Goal: Transaction & Acquisition: Purchase product/service

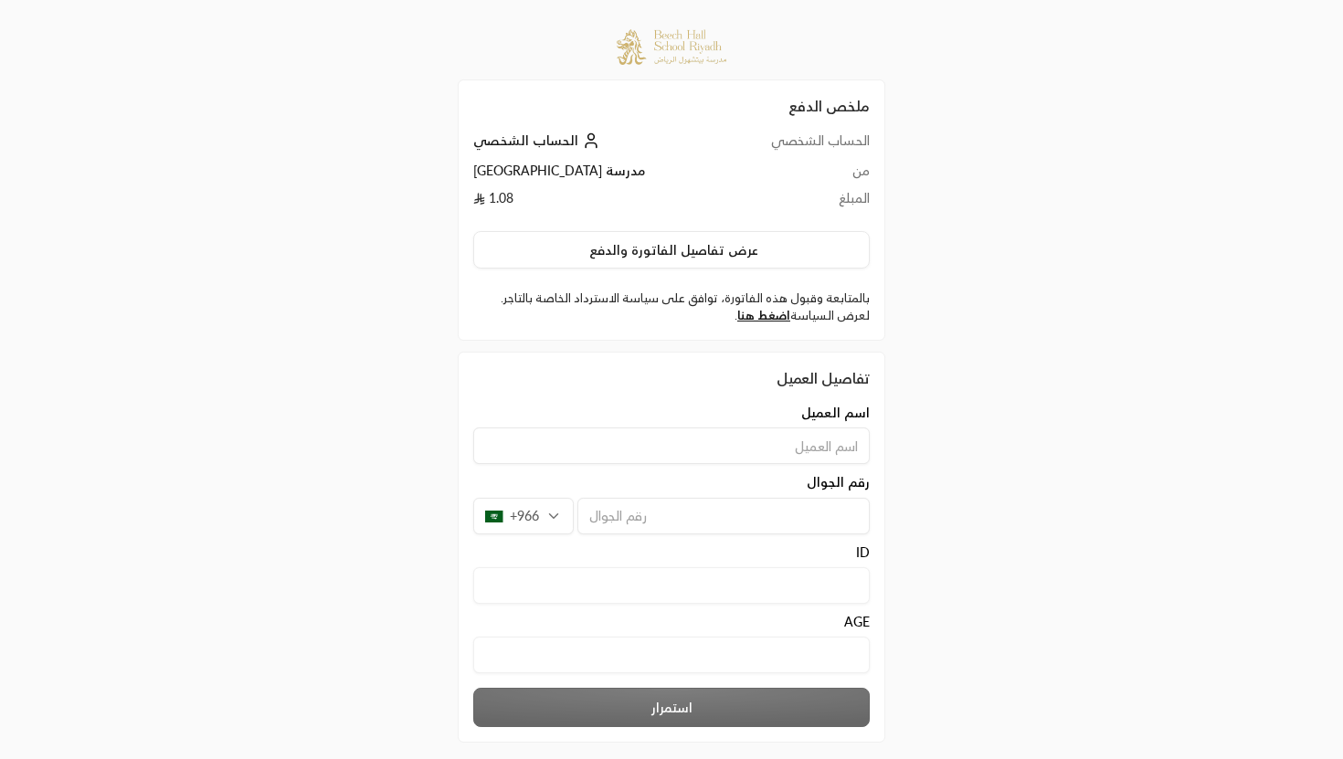
scroll to position [88, 0]
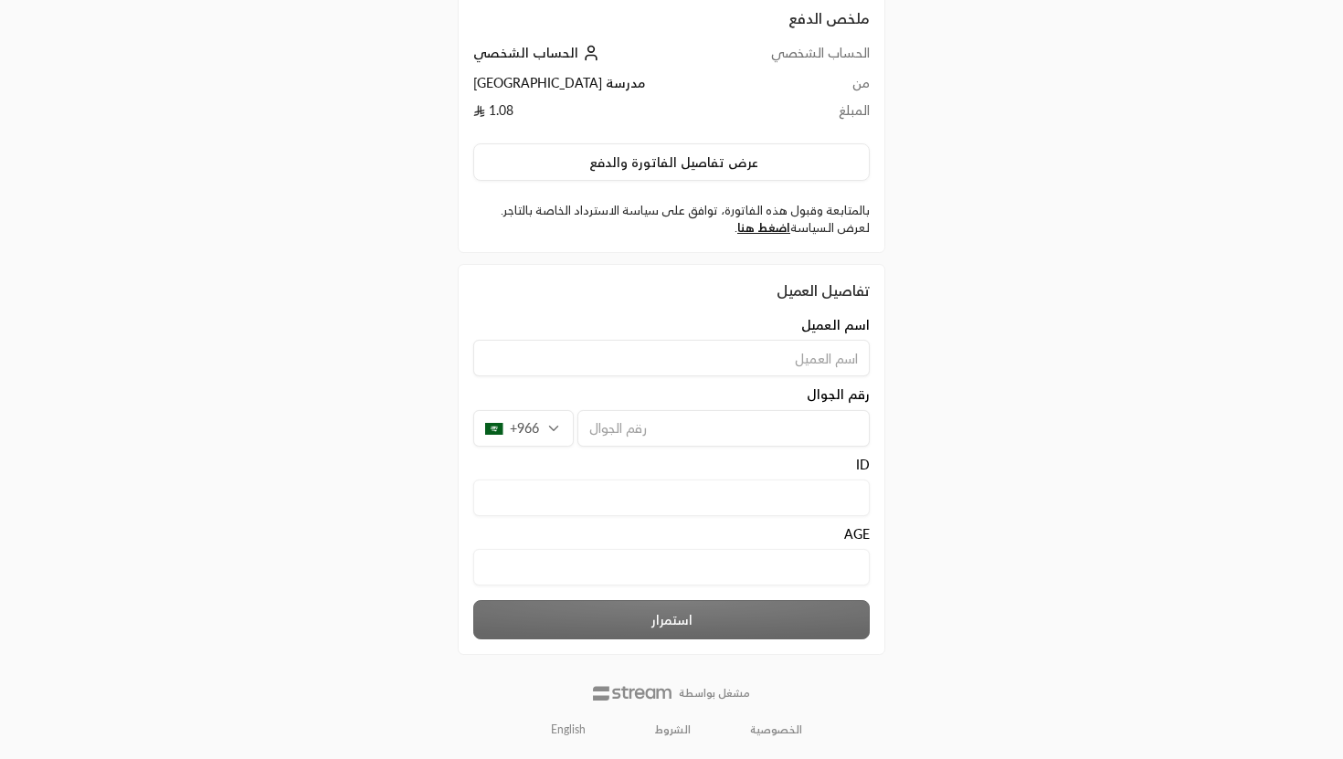
click at [569, 735] on link "English" at bounding box center [568, 729] width 55 height 29
